Goal: Transaction & Acquisition: Purchase product/service

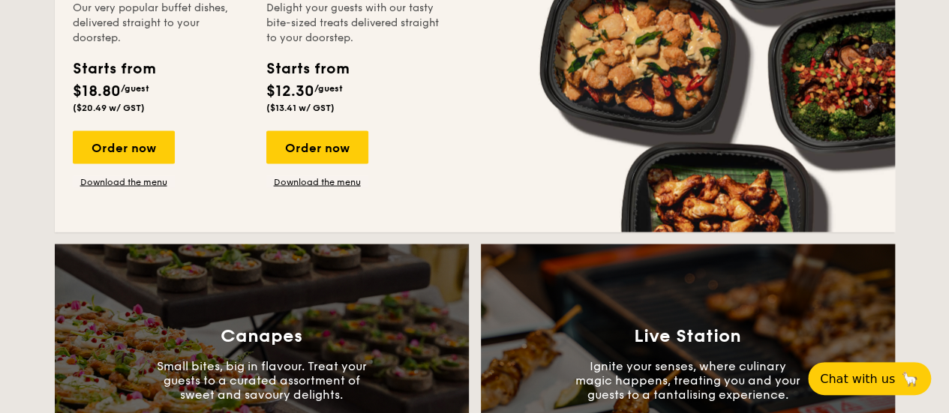
scroll to position [1275, 0]
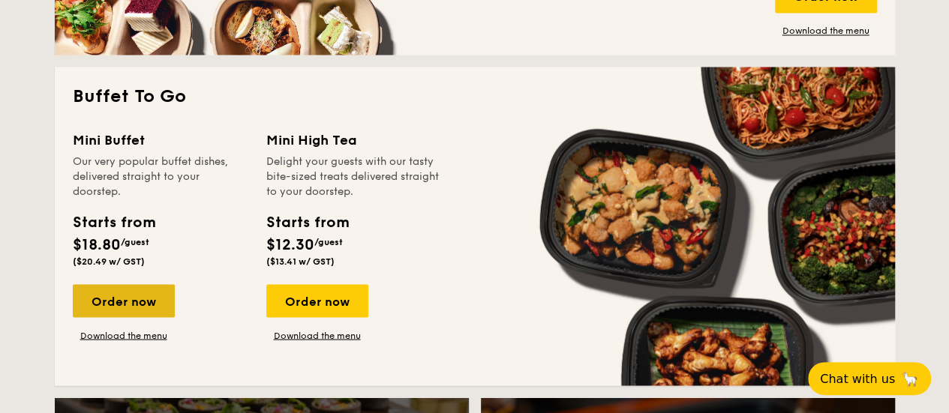
click at [144, 293] on div "Order now" at bounding box center [124, 300] width 102 height 33
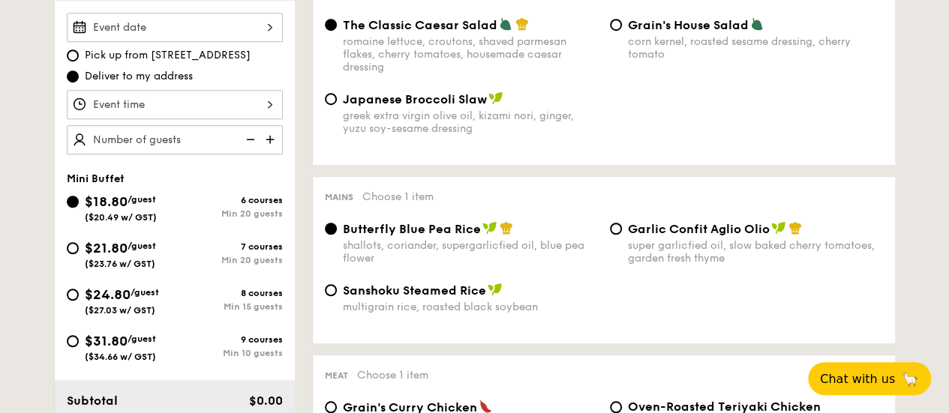
scroll to position [375, 0]
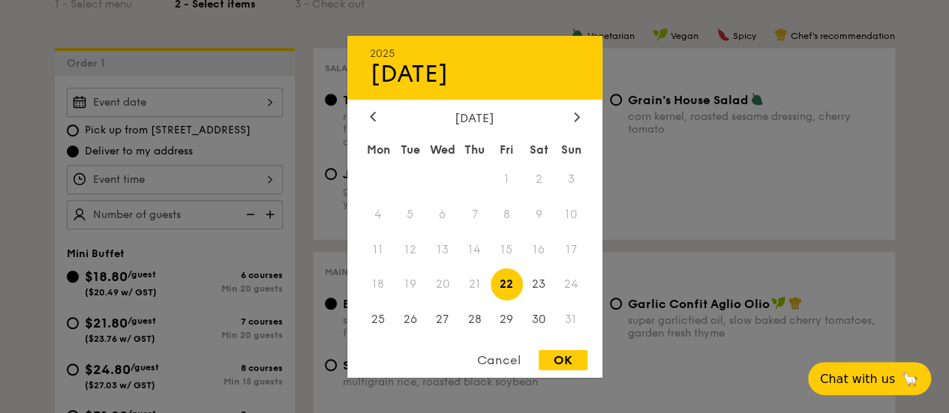
click at [265, 103] on div "2025 Aug [DATE] Tue Wed Thu Fri Sat Sun 1 2 3 4 5 6 7 8 9 10 11 12 13 14 15 16 …" at bounding box center [175, 102] width 216 height 29
click at [570, 117] on div at bounding box center [576, 117] width 13 height 14
click at [577, 115] on icon at bounding box center [576, 116] width 4 height 9
click at [540, 288] on span "25" at bounding box center [539, 284] width 32 height 32
click at [556, 367] on div "OK" at bounding box center [562, 360] width 49 height 20
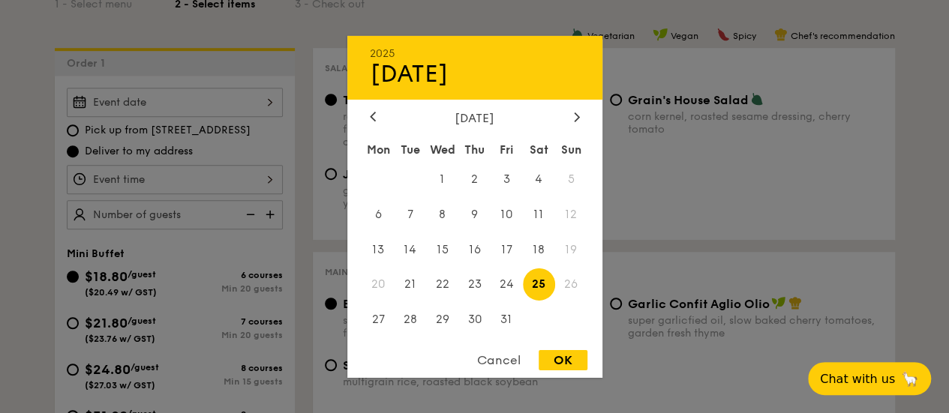
type input "[DATE]"
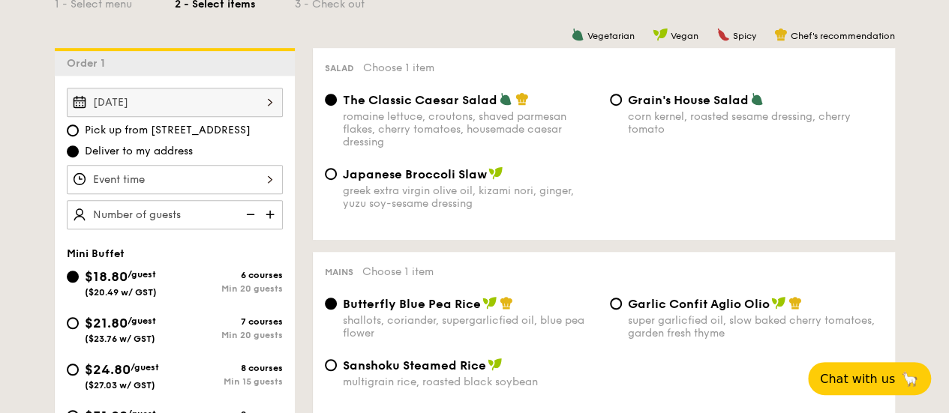
click at [186, 178] on div at bounding box center [175, 179] width 216 height 29
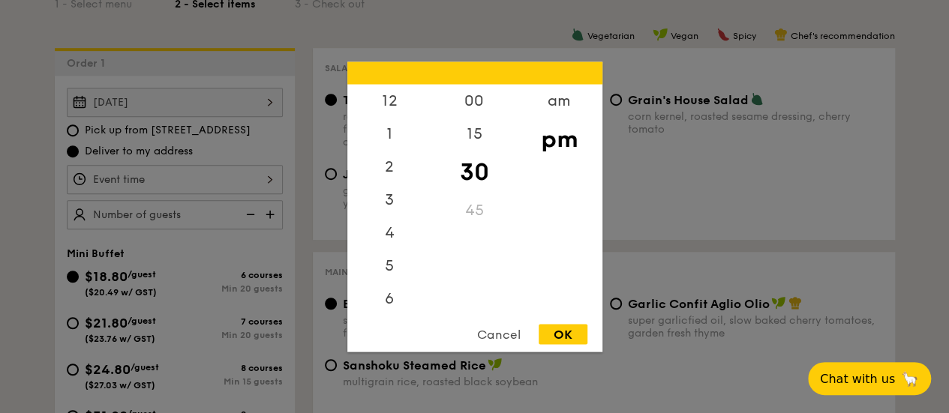
scroll to position [66, 0]
click at [394, 245] on div "6" at bounding box center [389, 237] width 85 height 43
click at [467, 166] on div "30" at bounding box center [474, 171] width 85 height 43
click at [558, 341] on div "OK" at bounding box center [562, 334] width 49 height 20
type input "6:30PM"
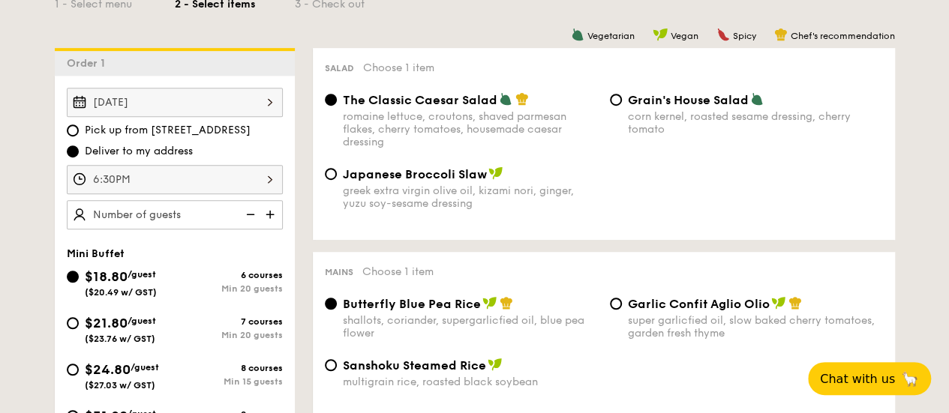
click at [271, 214] on img at bounding box center [271, 214] width 22 height 28
click at [271, 210] on img at bounding box center [271, 214] width 22 height 28
click at [268, 211] on img at bounding box center [271, 214] width 22 height 28
click at [269, 211] on img at bounding box center [271, 214] width 22 height 28
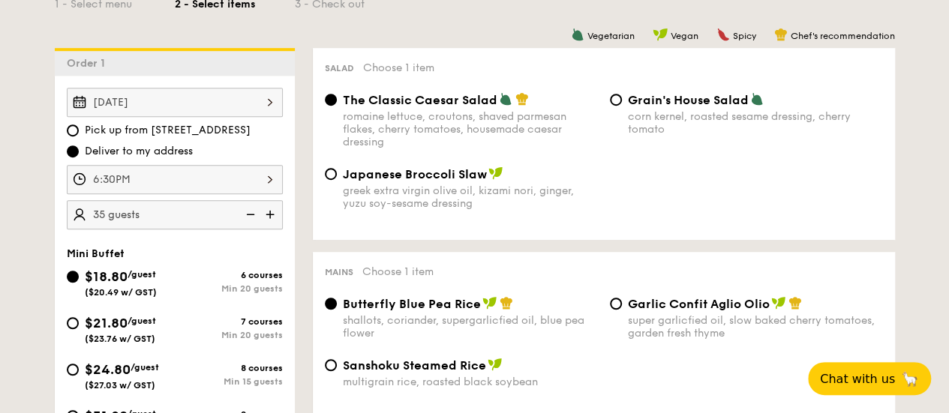
type input "40 guests"
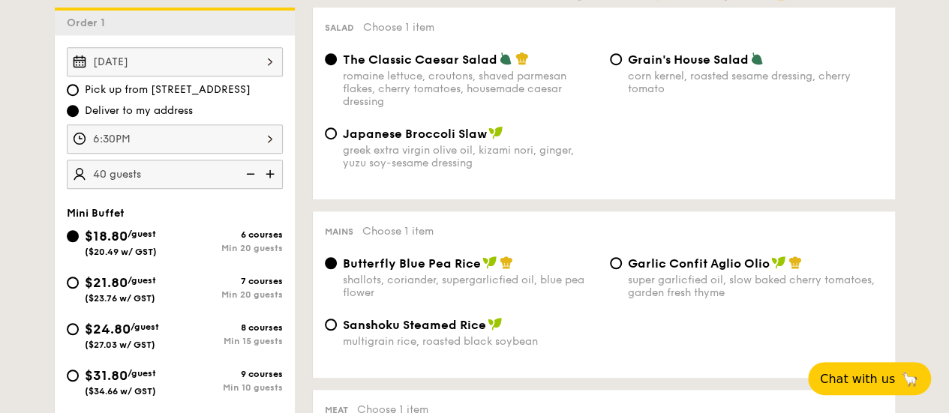
scroll to position [450, 0]
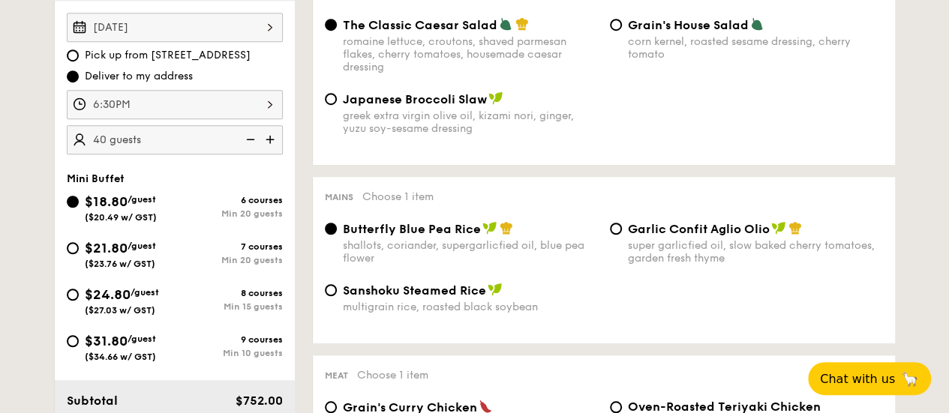
click at [115, 338] on span "$31.80" at bounding box center [106, 341] width 43 height 16
click at [79, 338] on input "$31.80 /guest ($34.66 w/ GST) 9 courses Min 10 guests" at bounding box center [73, 341] width 12 height 12
radio input "true"
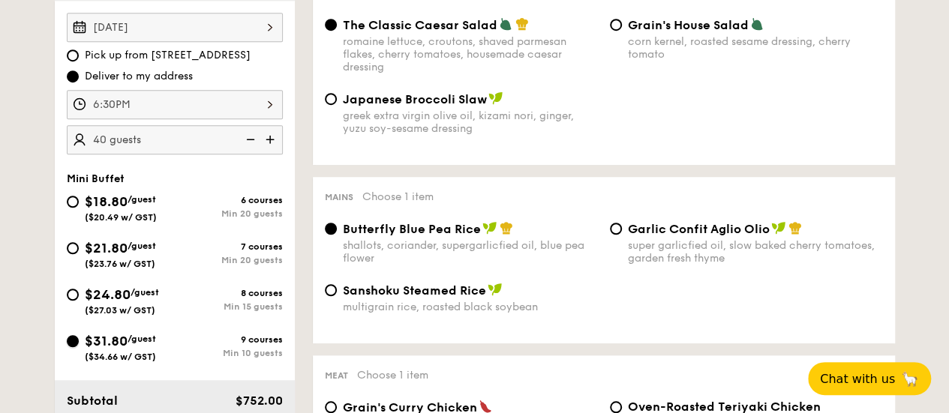
radio input "false"
radio input "true"
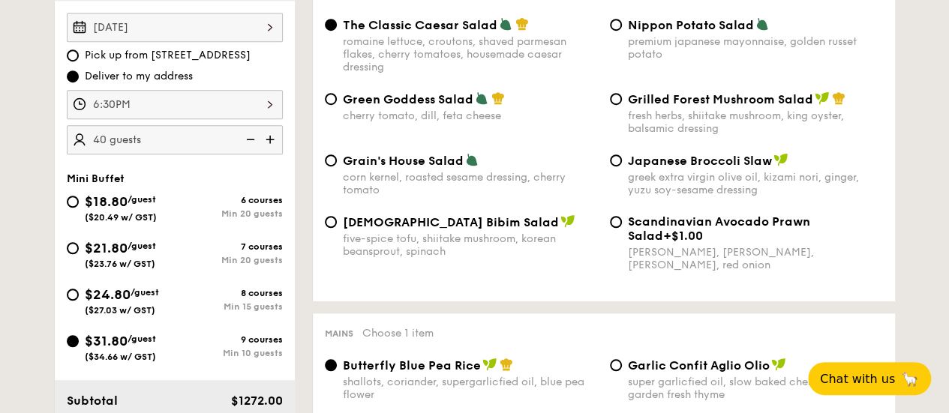
click at [245, 140] on img at bounding box center [249, 139] width 22 height 28
click at [254, 135] on img at bounding box center [249, 139] width 22 height 28
click at [268, 142] on img at bounding box center [271, 139] width 22 height 28
type input "35 guests"
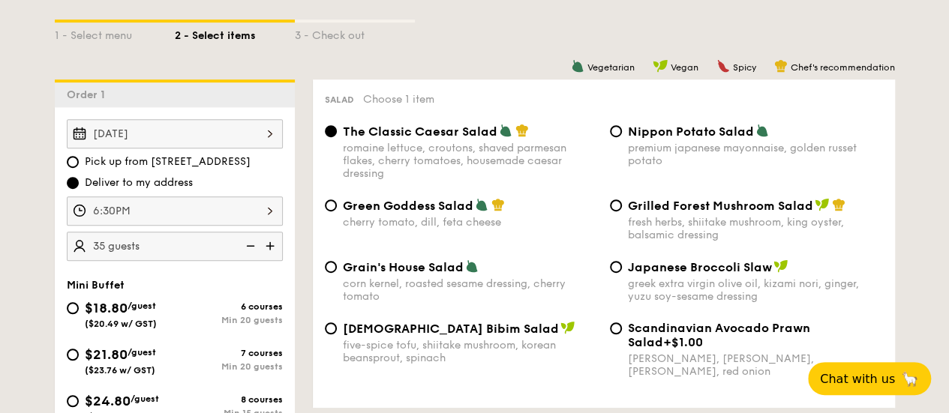
scroll to position [375, 0]
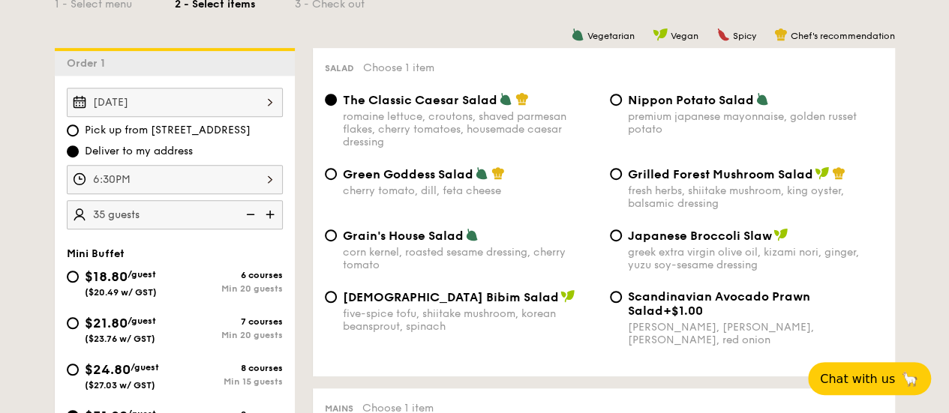
click at [657, 100] on span "Nippon Potato Salad" at bounding box center [691, 100] width 126 height 14
click at [622, 100] on input "Nippon Potato Salad premium japanese mayonnaise, golden russet potato" at bounding box center [616, 100] width 12 height 12
radio input "true"
click at [250, 209] on img at bounding box center [249, 214] width 22 height 28
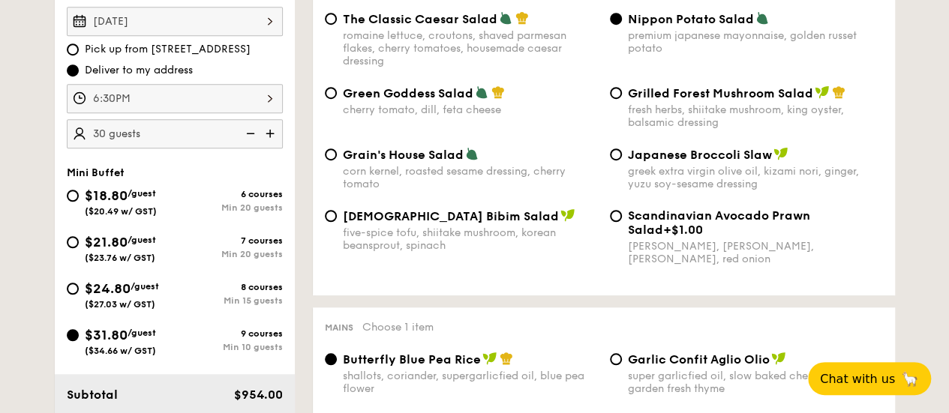
scroll to position [450, 0]
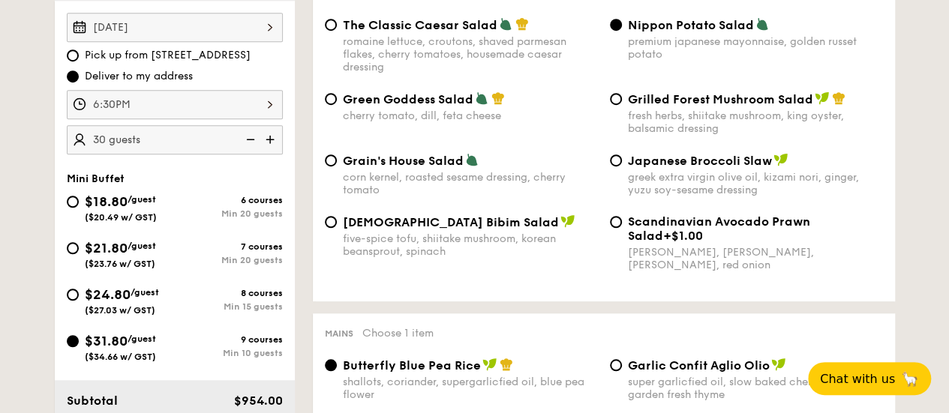
click at [271, 133] on img at bounding box center [271, 139] width 22 height 28
type input "35 guests"
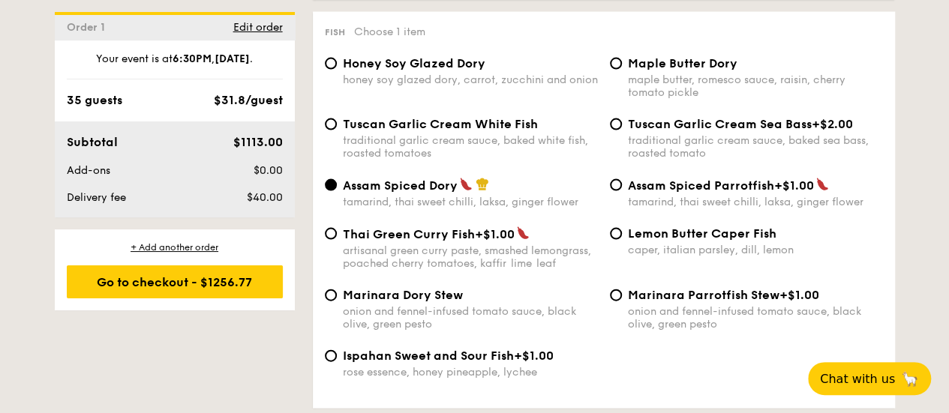
scroll to position [1500, 0]
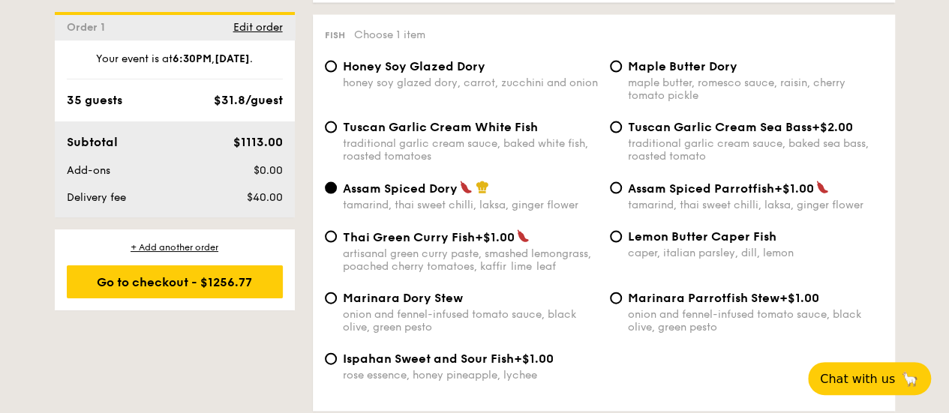
click at [457, 89] on div "honey soy glazed dory, carrot, zucchini and onion" at bounding box center [470, 82] width 255 height 13
click at [337, 73] on input "Honey Soy Glazed Dory honey soy glazed dory, carrot, zucchini and onion" at bounding box center [331, 67] width 12 height 12
radio input "true"
click at [696, 244] on span "Lemon Butter Caper Fish" at bounding box center [702, 236] width 148 height 14
click at [622, 243] on input "Lemon Butter Caper Fish caper, italian parsley, dill, lemon" at bounding box center [616, 237] width 12 height 12
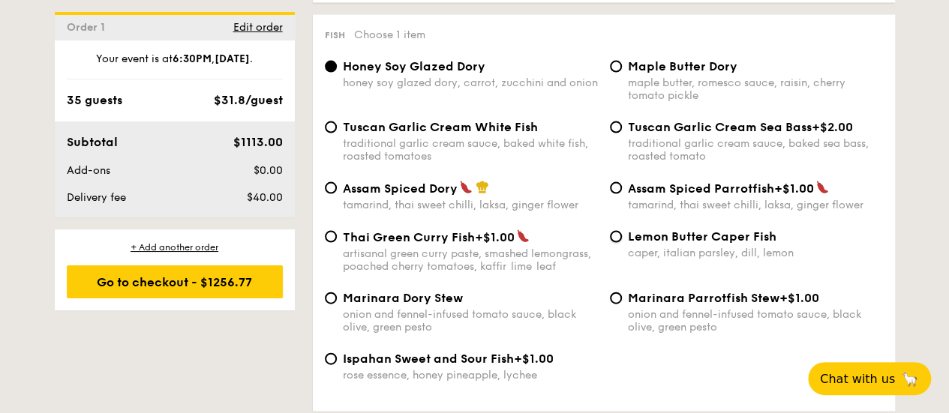
radio input "true"
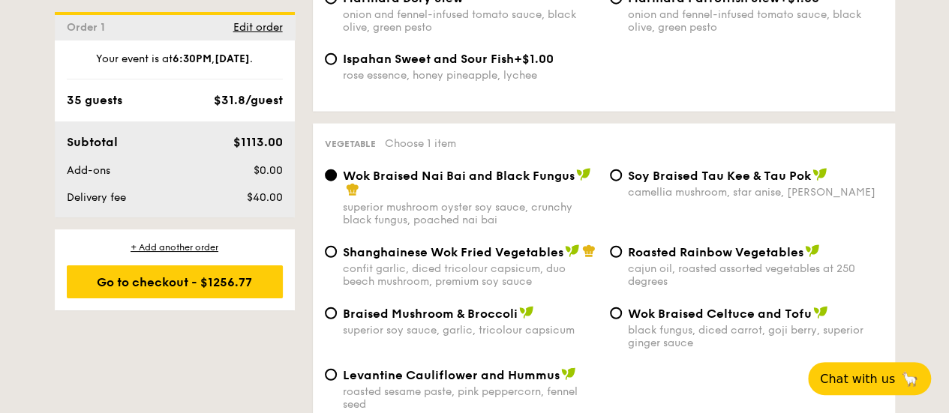
scroll to position [1875, 0]
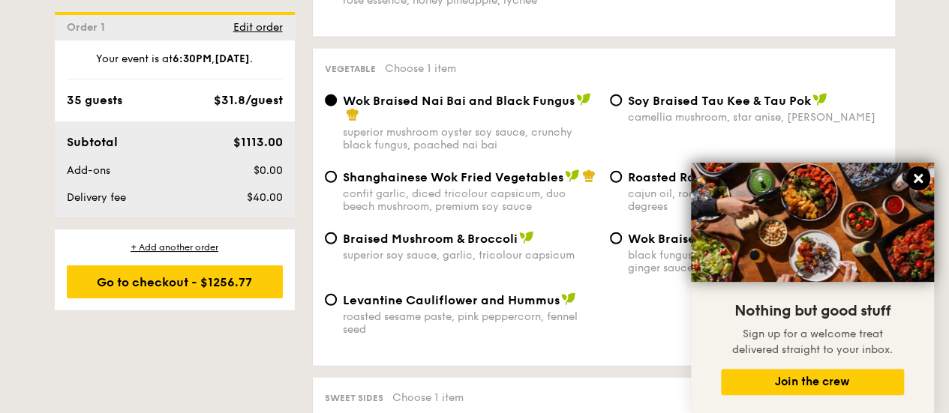
click at [911, 179] on icon at bounding box center [917, 178] width 13 height 13
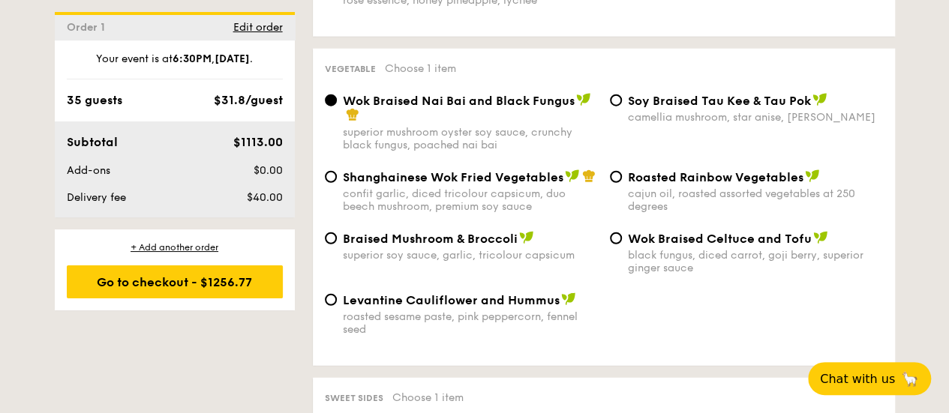
click at [793, 184] on span "Roasted Rainbow Vegetables" at bounding box center [715, 177] width 175 height 14
click at [622, 183] on input "Roasted Rainbow Vegetables cajun oil, roasted assorted vegetables at 250 degrees" at bounding box center [616, 177] width 12 height 12
radio input "true"
click at [514, 246] on span "Braised Mushroom & Broccoli" at bounding box center [430, 239] width 175 height 14
click at [337, 244] on input "Braised Mushroom & Broccoli superior soy sauce, garlic, tricolour capsicum" at bounding box center [331, 238] width 12 height 12
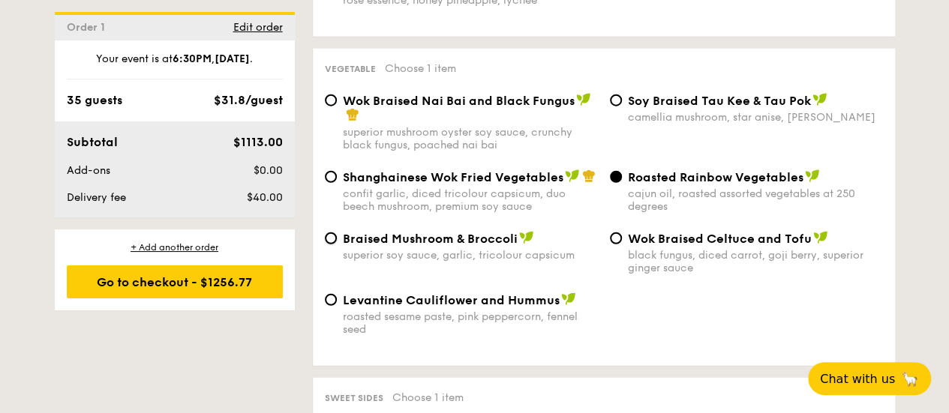
radio input "true"
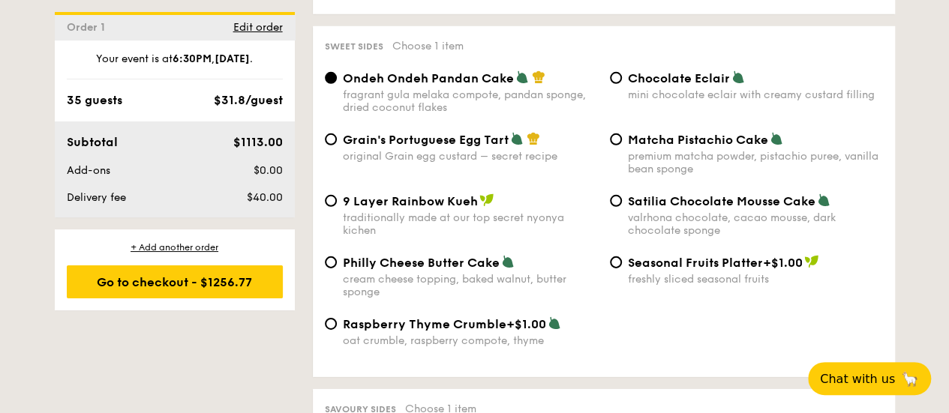
scroll to position [2250, 0]
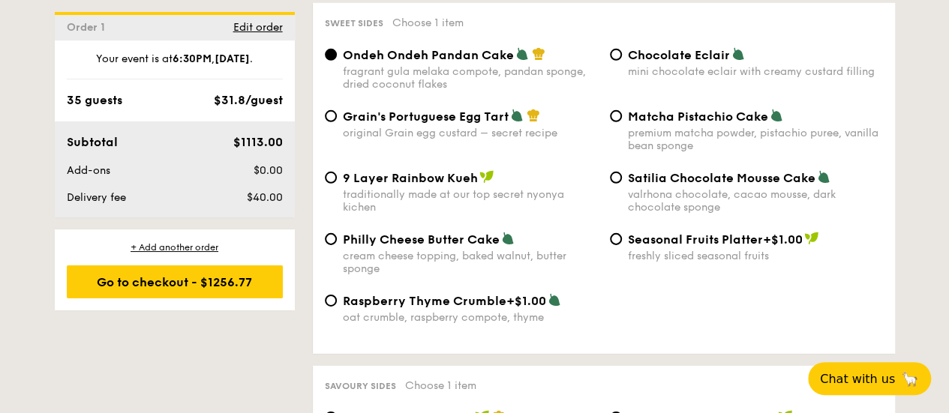
click at [427, 185] on span "9 Layer Rainbow Kueh" at bounding box center [410, 178] width 135 height 14
click at [337, 184] on input "9 Layer Rainbow Kueh traditionally made at our top secret nyonya kichen" at bounding box center [331, 178] width 12 height 12
radio input "true"
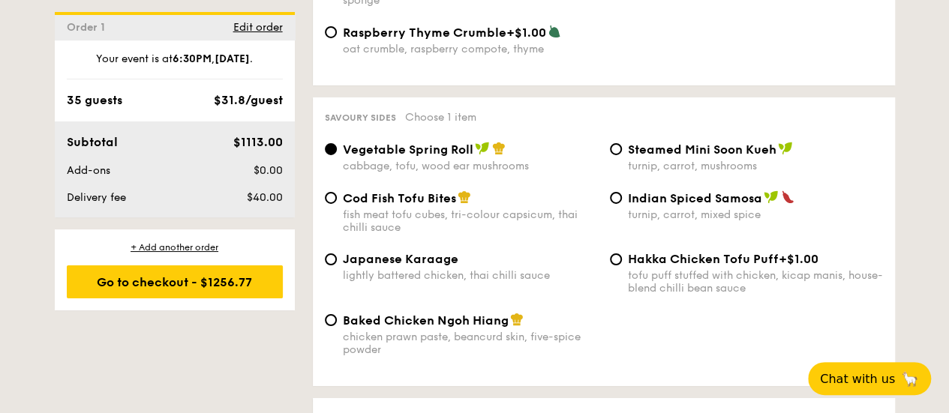
scroll to position [2550, 0]
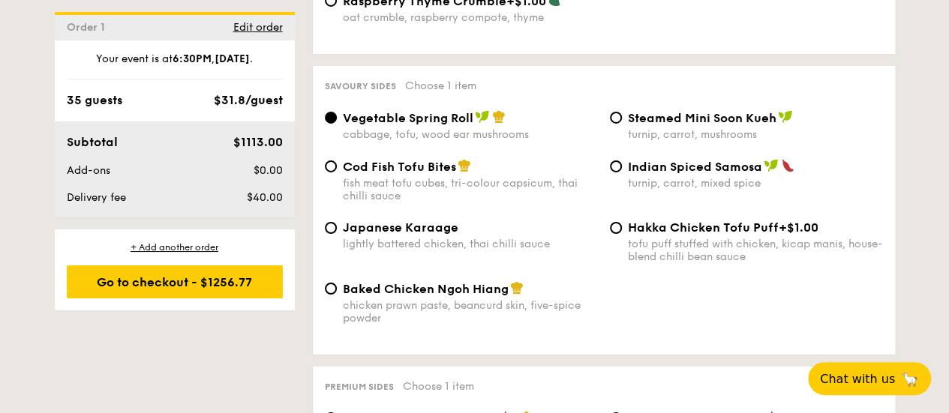
click at [487, 250] on div "lightly battered chicken, thai chilli sauce" at bounding box center [470, 244] width 255 height 13
click at [337, 234] on input "Japanese Karaage lightly battered chicken, thai chilli sauce" at bounding box center [331, 228] width 12 height 12
radio input "true"
click at [502, 197] on div "fish meat tofu cubes, tri-colour capsicum, thai chilli sauce" at bounding box center [470, 189] width 255 height 25
click at [467, 192] on div "Cod Fish Tofu Bites fish meat tofu cubes, tri-colour capsicum, thai chilli sauce" at bounding box center [470, 180] width 255 height 43
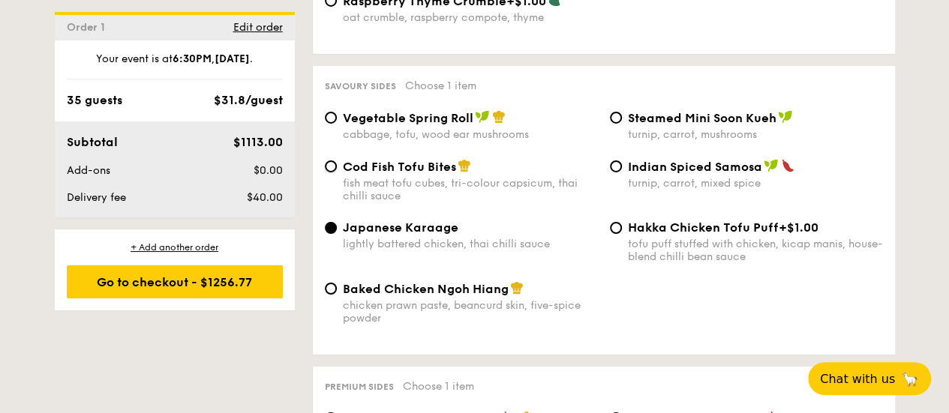
click at [337, 172] on input "Cod Fish Tofu Bites fish meat tofu cubes, tri-colour capsicum, thai chilli sauce" at bounding box center [331, 166] width 12 height 12
radio input "true"
click at [447, 250] on div "Japanese Karaage lightly battered chicken, thai chilli sauce" at bounding box center [470, 235] width 255 height 30
click at [337, 234] on input "Japanese Karaage lightly battered chicken, thai chilli sauce" at bounding box center [331, 228] width 12 height 12
radio input "true"
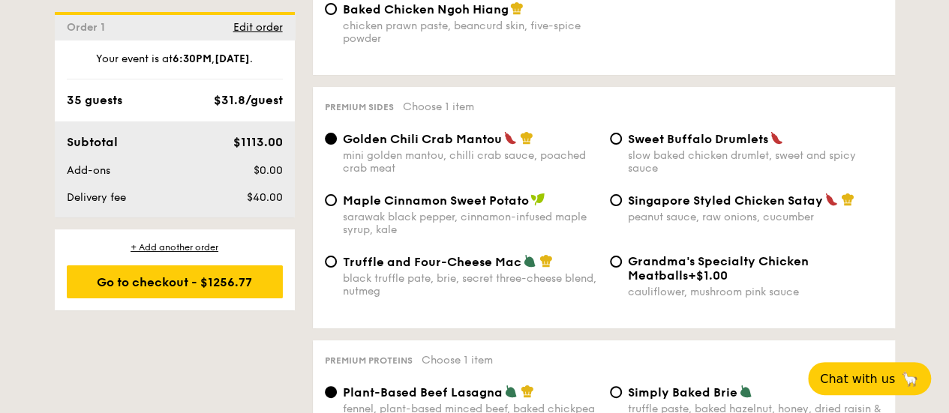
scroll to position [2850, 0]
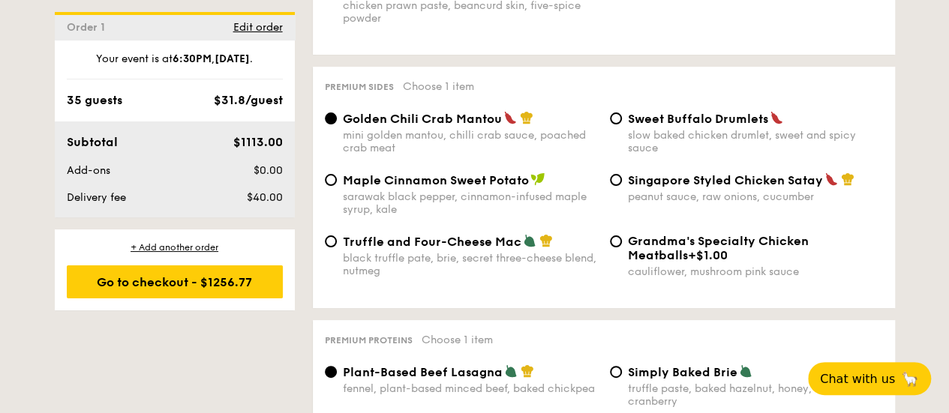
click at [655, 203] on div "Singapore Styled Chicken Satay peanut sauce, raw onions, cucumber" at bounding box center [755, 187] width 255 height 31
click at [622, 186] on input "Singapore Styled Chicken Satay peanut sauce, raw onions, cucumber" at bounding box center [616, 180] width 12 height 12
radio input "true"
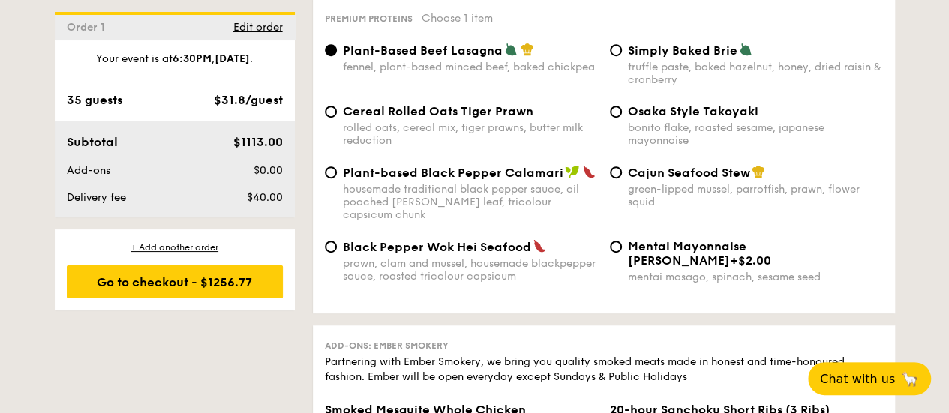
scroll to position [3150, 0]
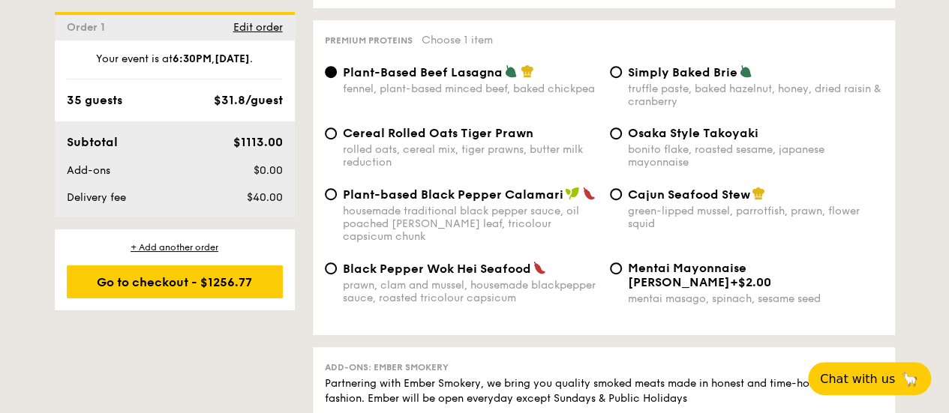
click at [520, 140] on span "Cereal Rolled Oats Tiger Prawn" at bounding box center [438, 133] width 190 height 14
click at [337, 139] on input "Cereal Rolled Oats Tiger Prawn rolled oats, cereal mix, tiger prawns, butter mi…" at bounding box center [331, 133] width 12 height 12
radio input "true"
click at [505, 78] on img at bounding box center [510, 70] width 13 height 13
click at [337, 78] on input "Plant-Based Beef Lasagna fennel, plant-based minced beef, baked chickpea" at bounding box center [331, 72] width 12 height 12
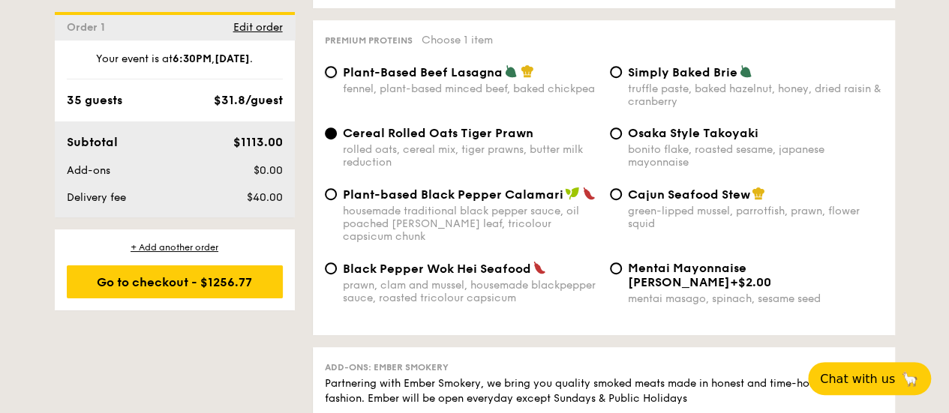
radio input "true"
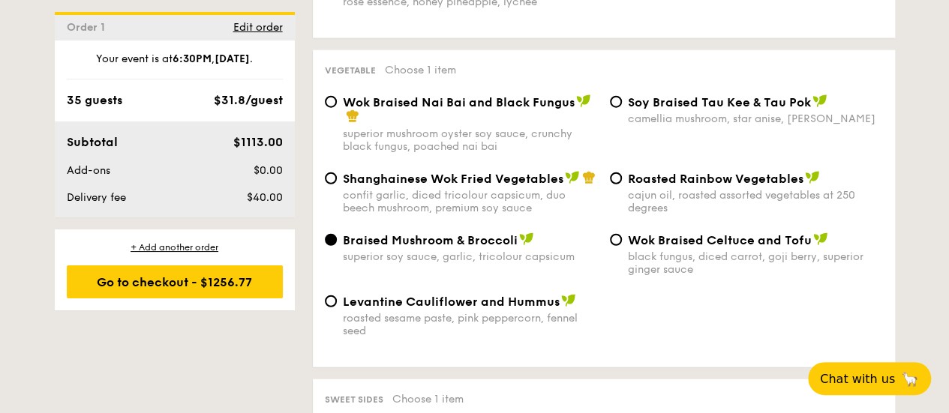
scroll to position [1875, 0]
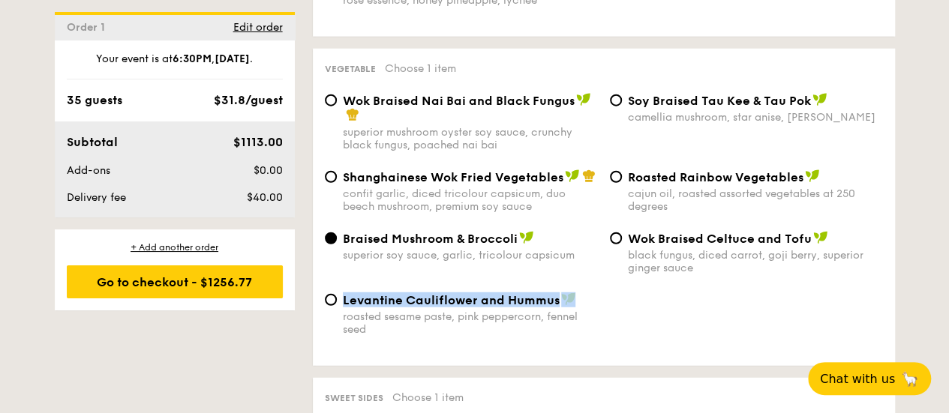
drag, startPoint x: 592, startPoint y: 313, endPoint x: 359, endPoint y: 307, distance: 232.5
click at [343, 307] on div "Levantine Cauliflower and Hummus" at bounding box center [470, 299] width 255 height 15
copy span "Levantine Cauliflower and Hummus"
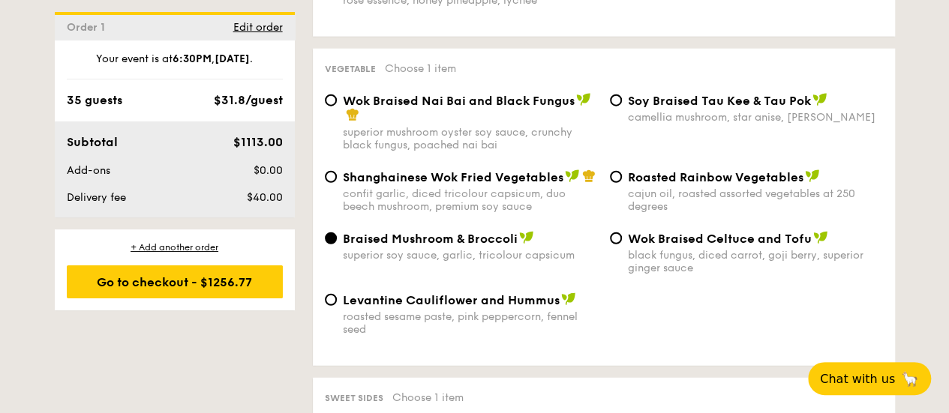
click at [877, 213] on div "cajun oil, roasted assorted vegetables at 250 degrees" at bounding box center [755, 199] width 255 height 25
click at [622, 183] on input "Roasted Rainbow Vegetables cajun oil, roasted assorted vegetables at 250 degrees" at bounding box center [616, 177] width 12 height 12
radio input "true"
click at [422, 231] on div "Shanghainese Wok Fried Vegetables confit garlic, diced tricolour capsicum, duo …" at bounding box center [604, 199] width 570 height 61
click at [425, 246] on span "Braised Mushroom & Broccoli" at bounding box center [430, 239] width 175 height 14
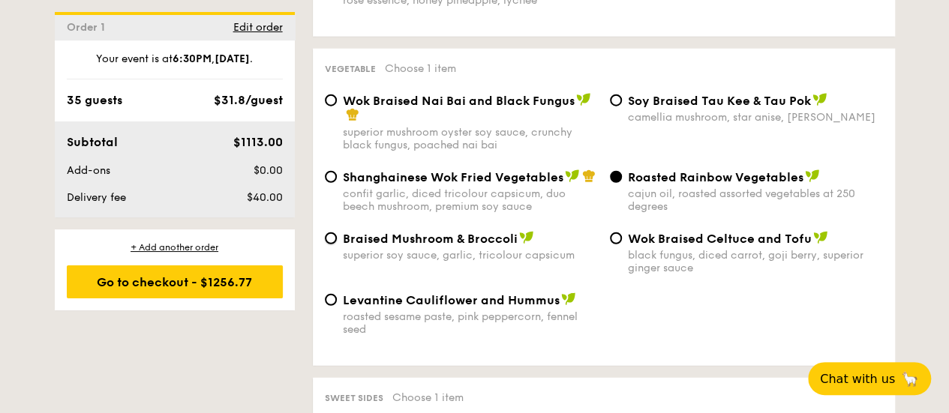
click at [337, 244] on input "Braised Mushroom & Broccoli superior soy sauce, garlic, tricolour capsicum" at bounding box center [331, 238] width 12 height 12
radio input "true"
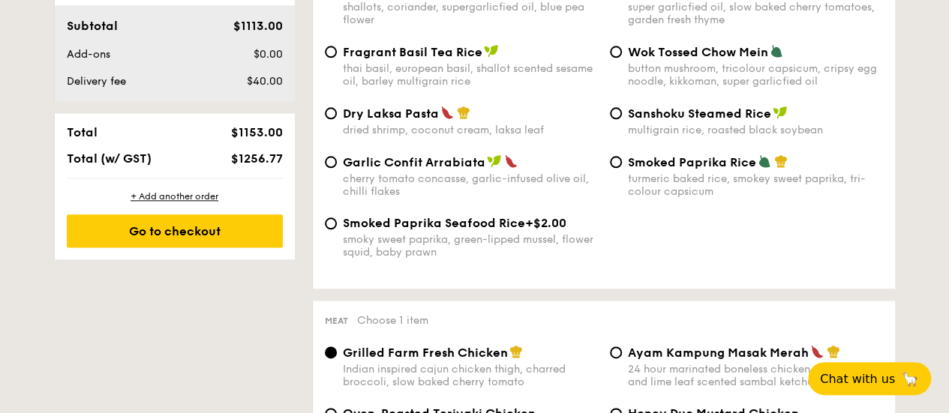
scroll to position [750, 0]
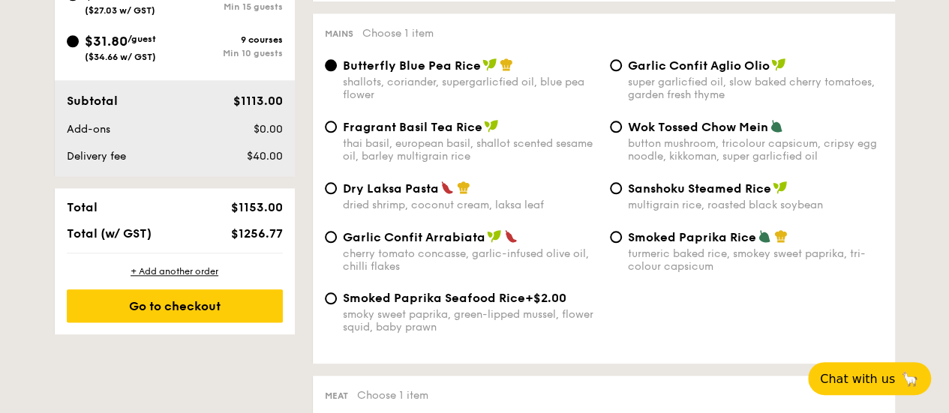
click at [415, 192] on span "Dry Laksa Pasta" at bounding box center [391, 188] width 96 height 14
click at [337, 192] on input "Dry Laksa Pasta dried shrimp, coconut cream, laksa leaf" at bounding box center [331, 188] width 12 height 12
radio input "true"
click at [438, 68] on span "Butterfly Blue Pea Rice" at bounding box center [412, 65] width 138 height 14
click at [337, 68] on input "Butterfly Blue Pea Rice shallots, coriander, supergarlicfied oil, blue pea flow…" at bounding box center [331, 65] width 12 height 12
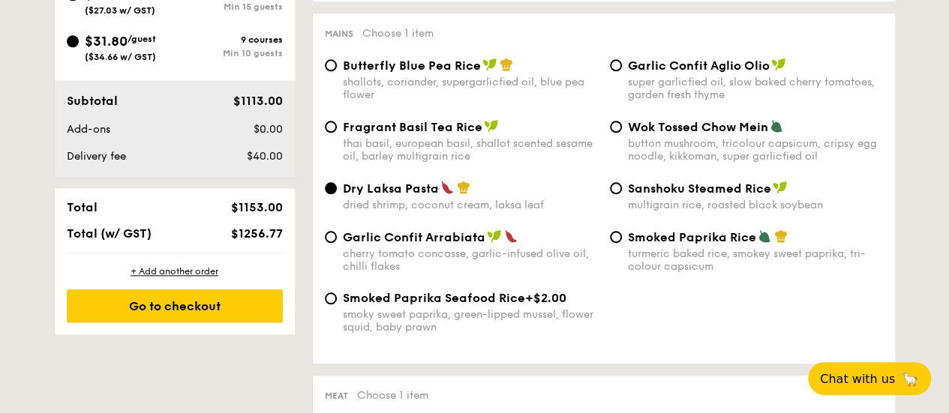
radio input "true"
click at [391, 189] on span "Dry Laksa Pasta" at bounding box center [391, 188] width 96 height 14
click at [337, 189] on input "Dry Laksa Pasta dried shrimp, coconut cream, laksa leaf" at bounding box center [331, 188] width 12 height 12
radio input "true"
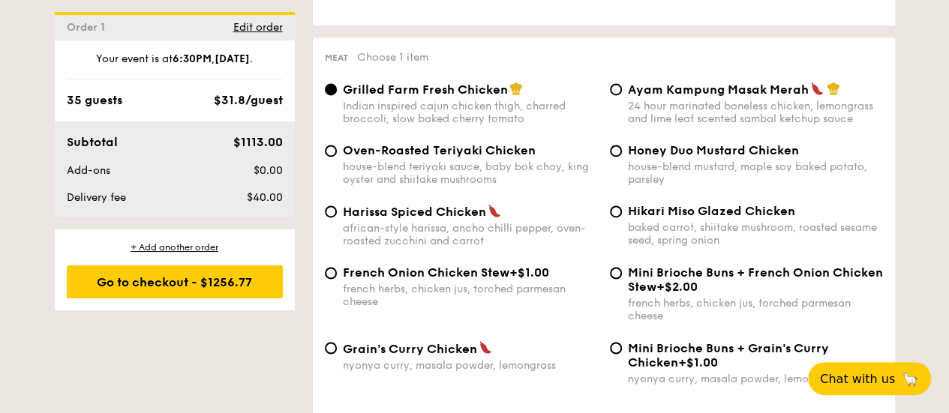
scroll to position [1125, 0]
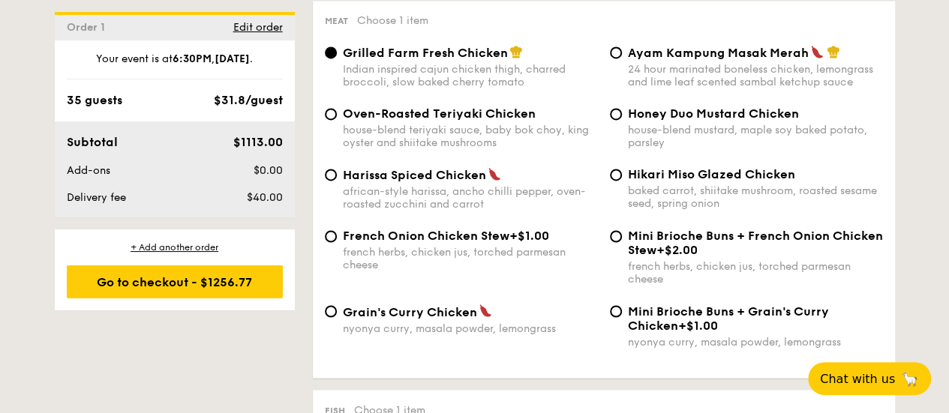
click at [757, 181] on span "Hikari Miso Glazed Chicken" at bounding box center [711, 174] width 167 height 14
click at [622, 181] on input "Hikari Miso Glazed Chicken baked carrot, shiitake mushroom, roasted sesame seed…" at bounding box center [616, 175] width 12 height 12
radio input "true"
click at [502, 88] on div "Indian inspired cajun chicken thigh, charred broccoli, slow baked cherry tomato" at bounding box center [470, 75] width 255 height 25
click at [337, 58] on input "Grilled Farm Fresh Chicken Indian inspired cajun chicken thigh, charred broccol…" at bounding box center [331, 52] width 12 height 12
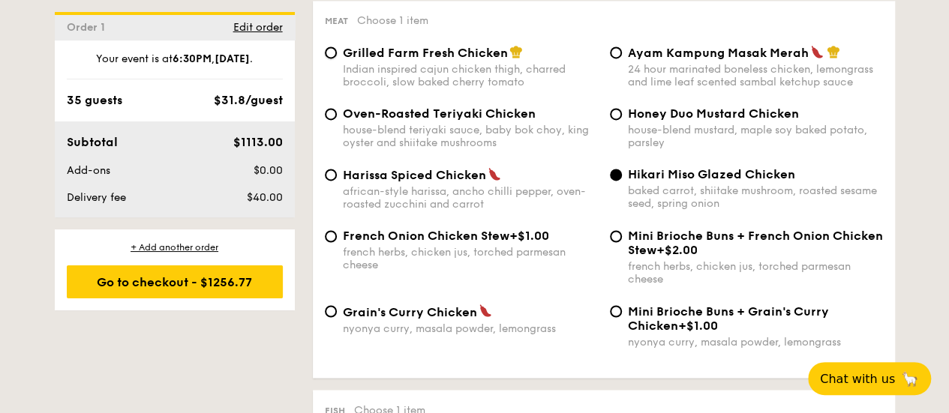
radio input "true"
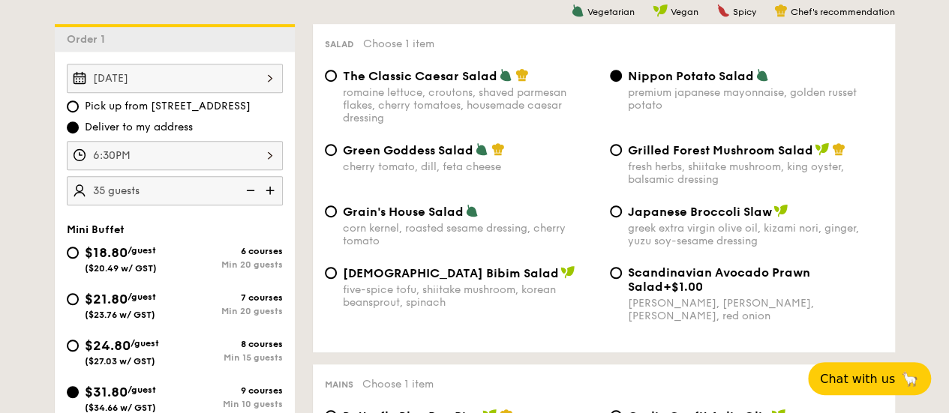
scroll to position [450, 0]
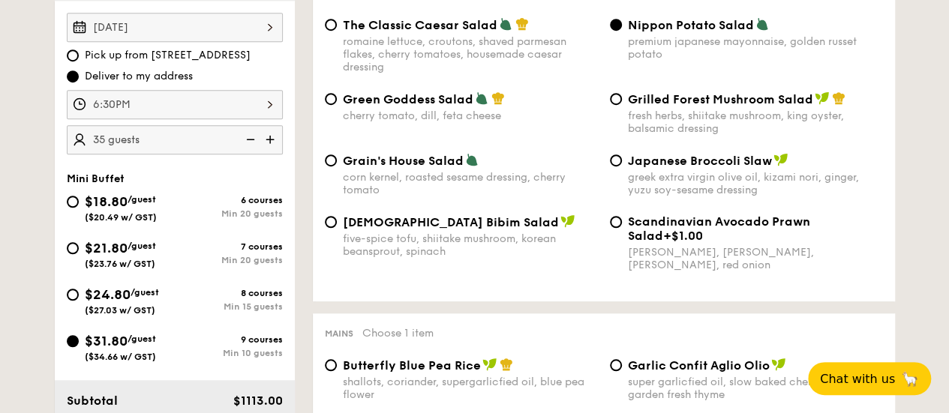
click at [270, 138] on img at bounding box center [271, 139] width 22 height 28
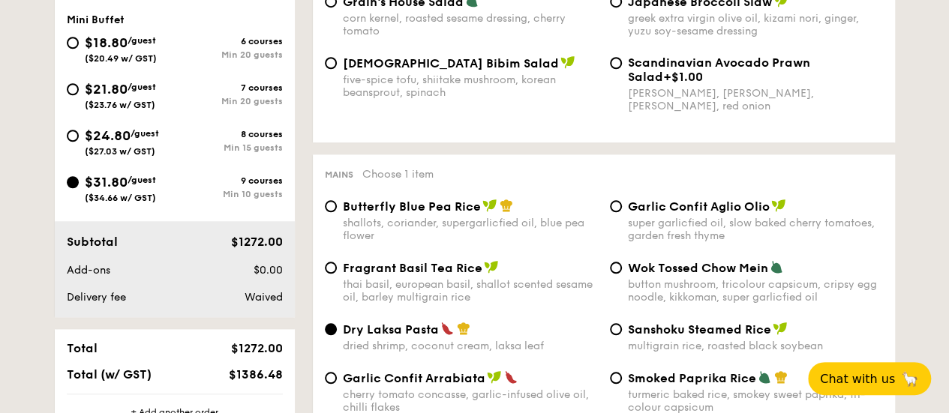
scroll to position [525, 0]
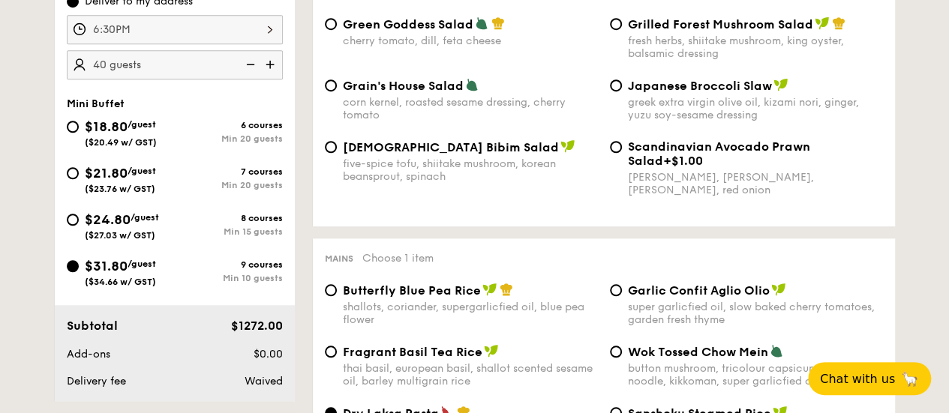
click at [252, 64] on img at bounding box center [249, 64] width 22 height 28
type input "35 guests"
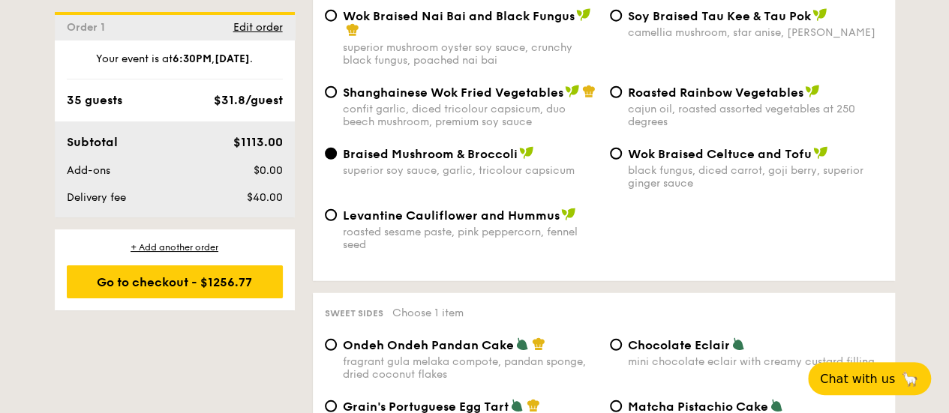
scroll to position [1950, 0]
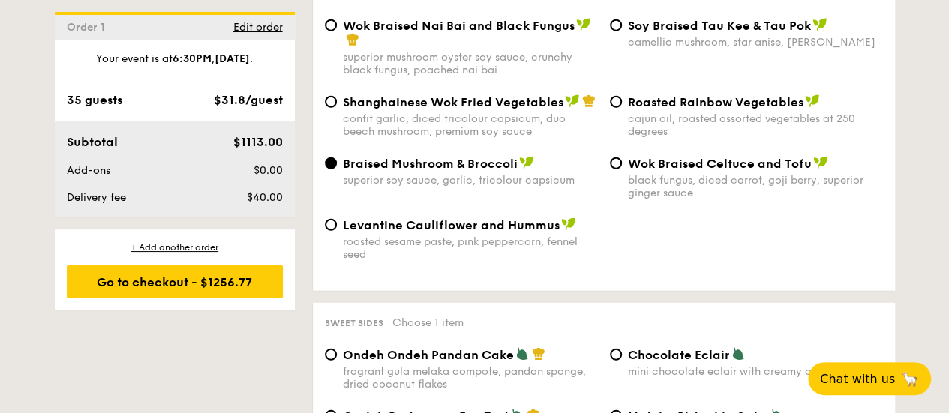
click at [694, 109] on span "Roasted Rainbow Vegetables" at bounding box center [715, 102] width 175 height 14
click at [622, 108] on input "Roasted Rainbow Vegetables cajun oil, roasted assorted vegetables at 250 degrees" at bounding box center [616, 102] width 12 height 12
radio input "true"
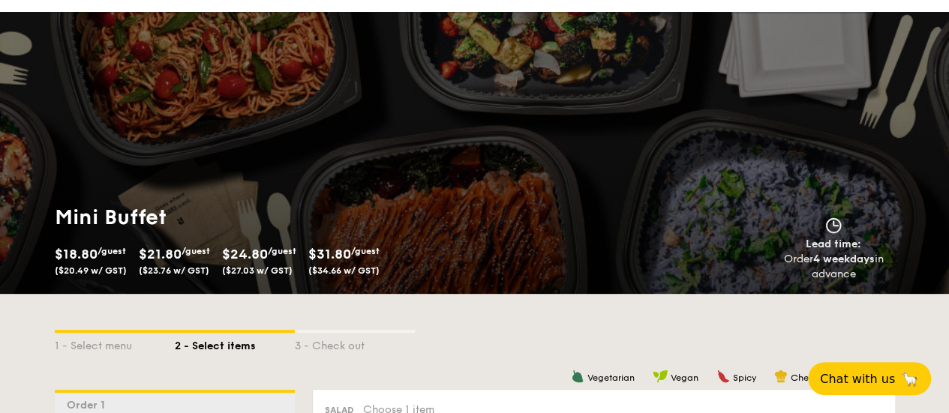
scroll to position [0, 0]
